Goal: Task Accomplishment & Management: Manage account settings

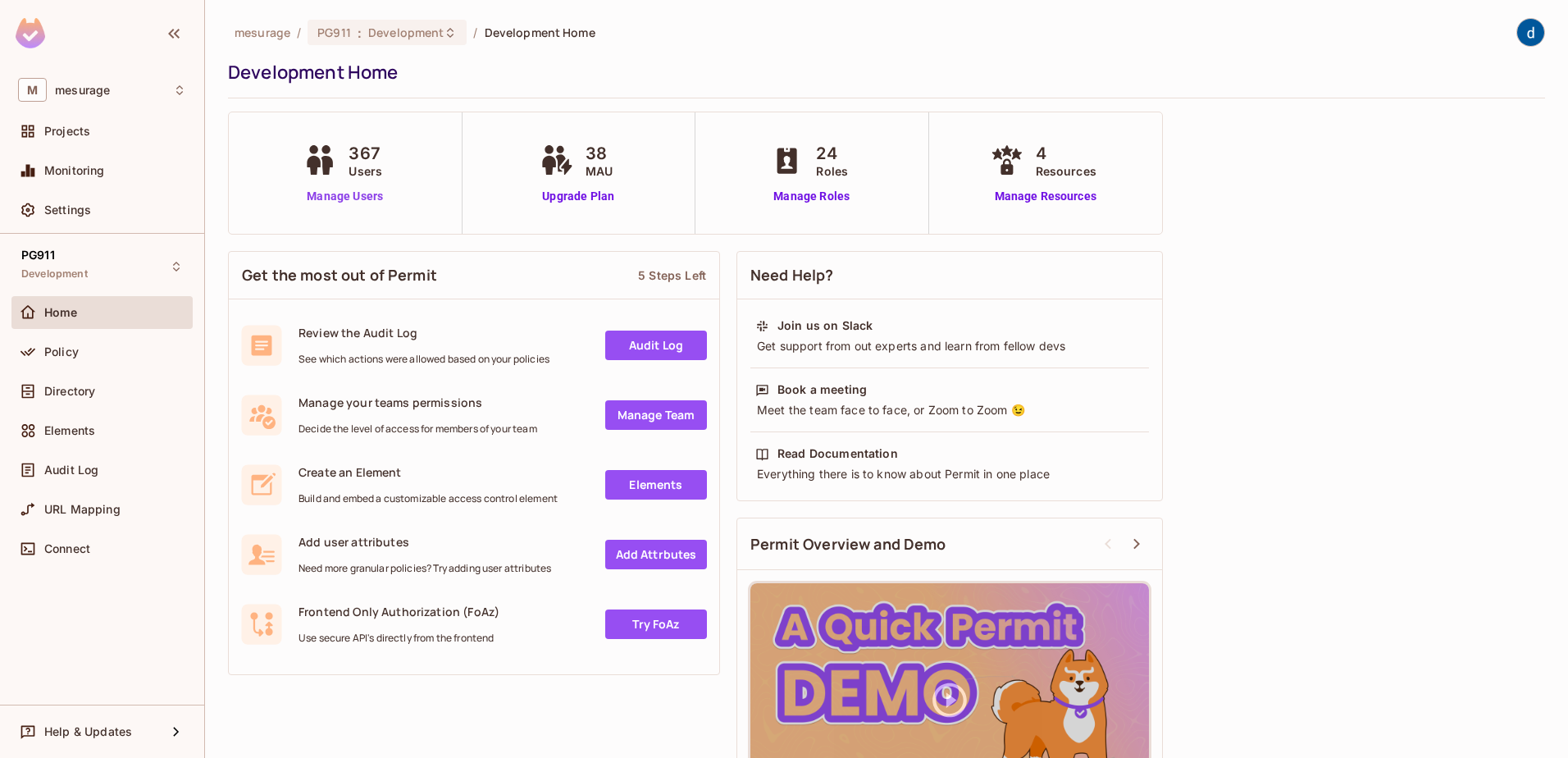
click at [322, 198] on link "Manage Users" at bounding box center [344, 196] width 91 height 17
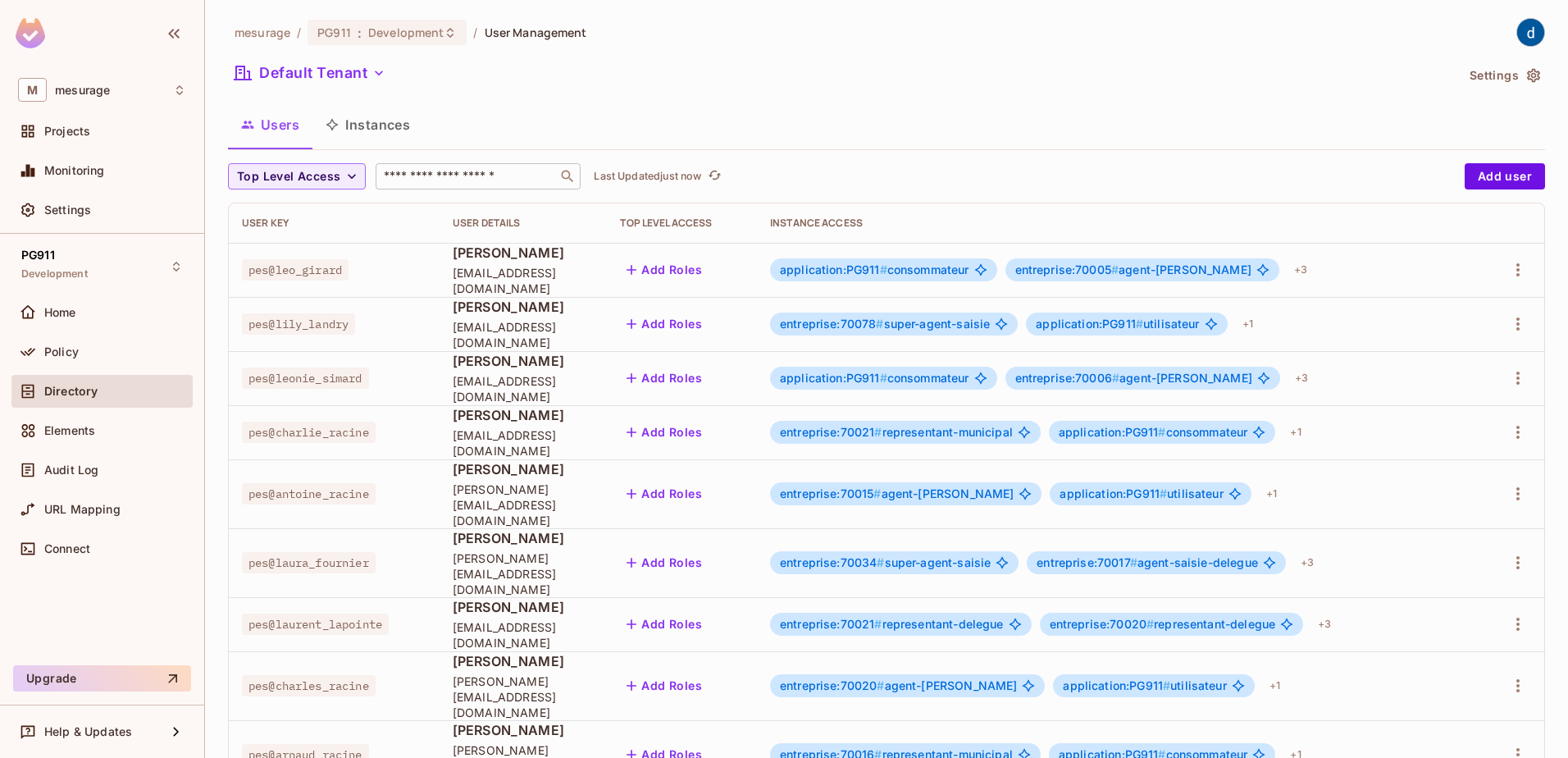
click at [416, 178] on input "text" at bounding box center [466, 176] width 173 height 16
type input "*"
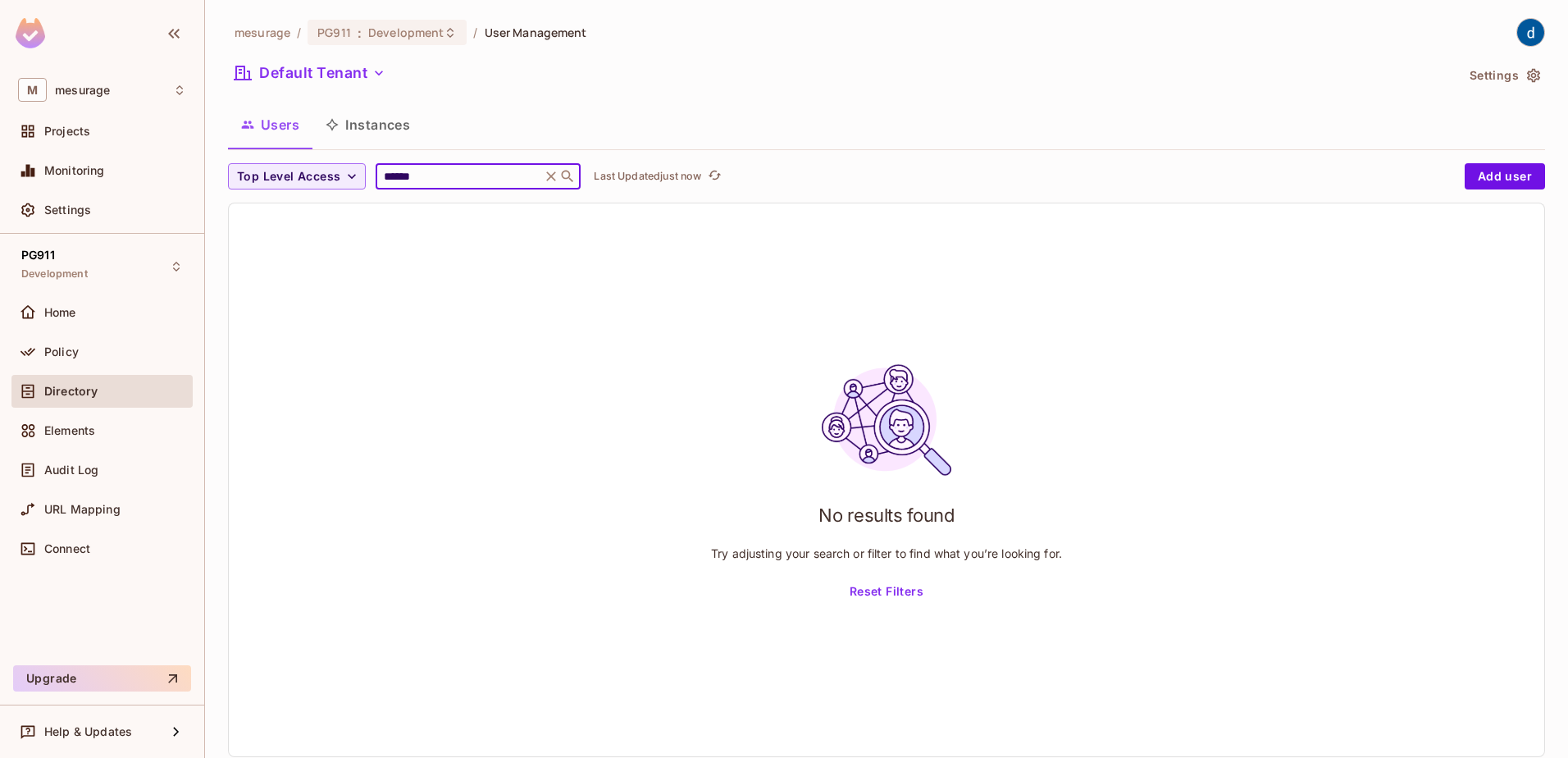
type input "******"
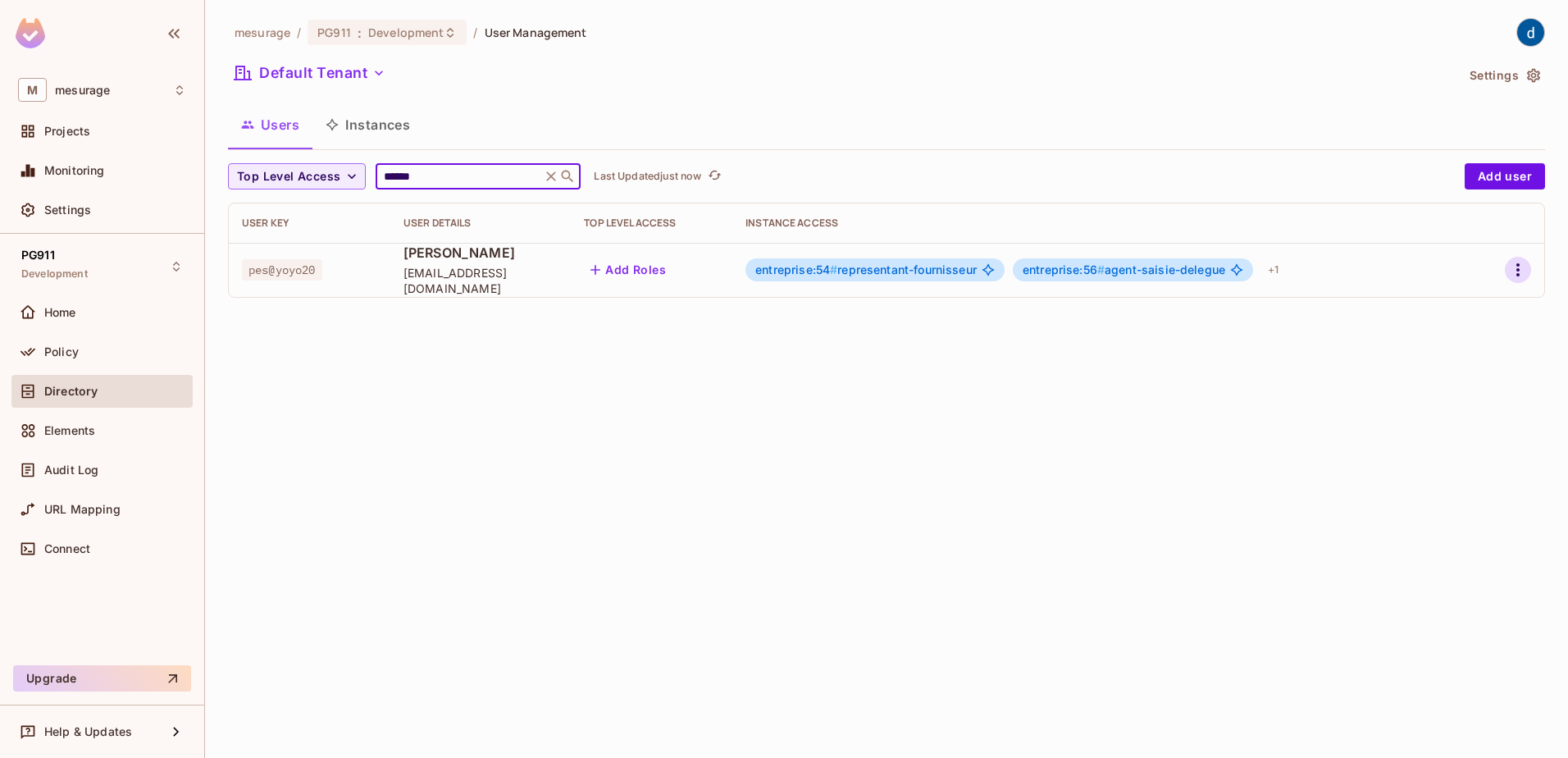
click at [1520, 271] on icon "button" at bounding box center [1517, 270] width 20 height 20
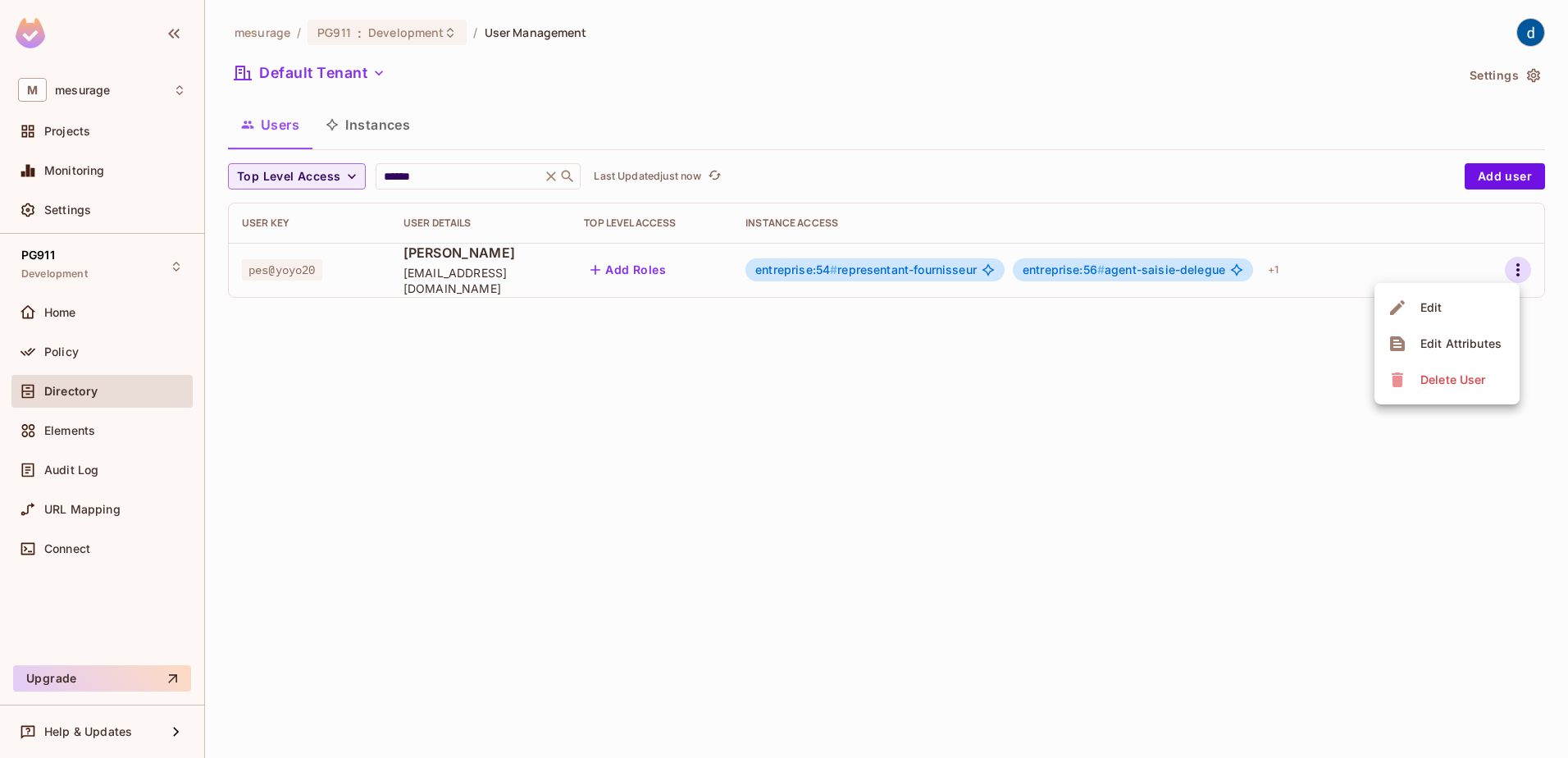
click at [1464, 313] on li "Edit" at bounding box center [1446, 307] width 145 height 36
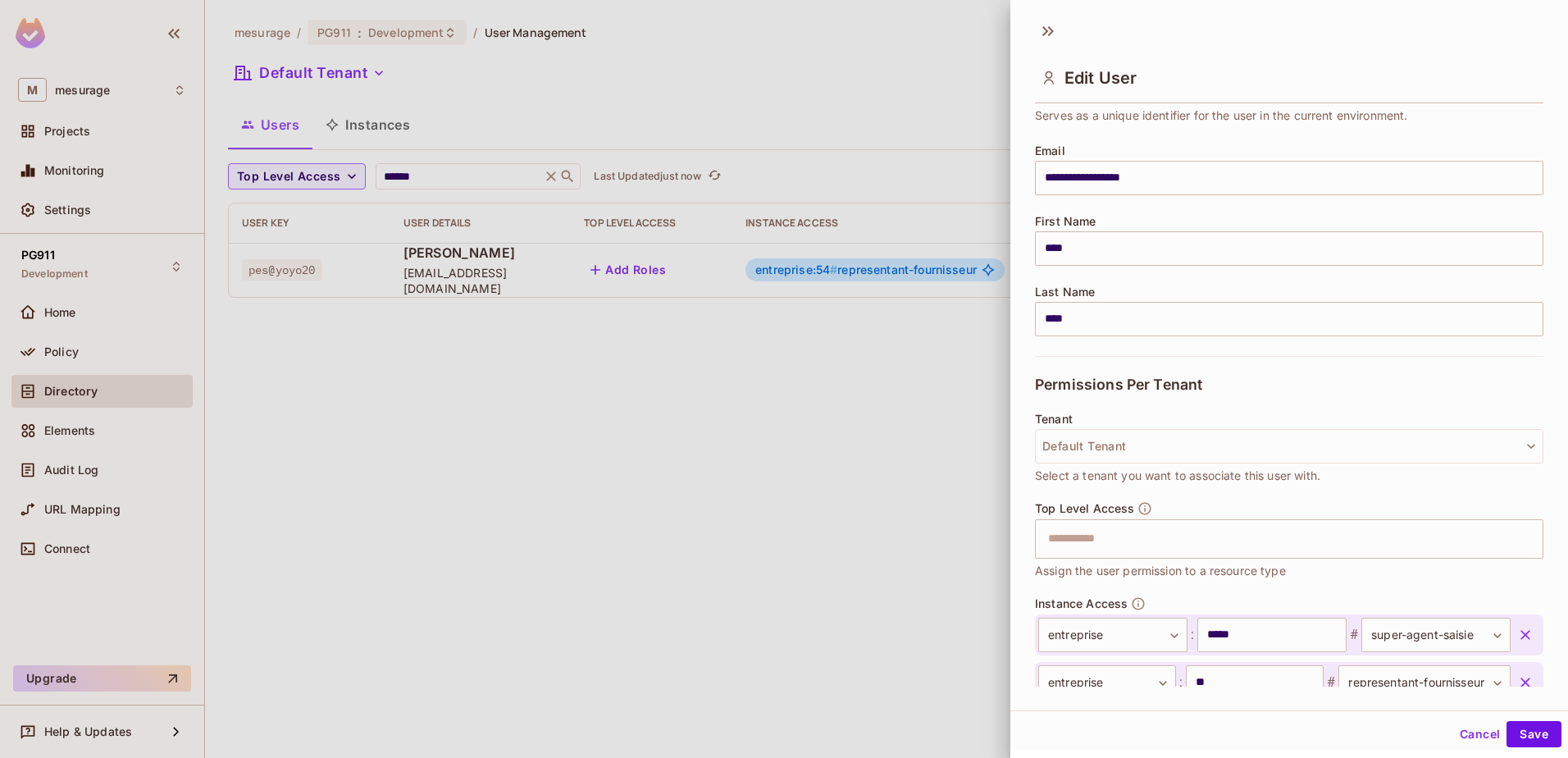
scroll to position [246, 0]
